Goal: Check status: Check status

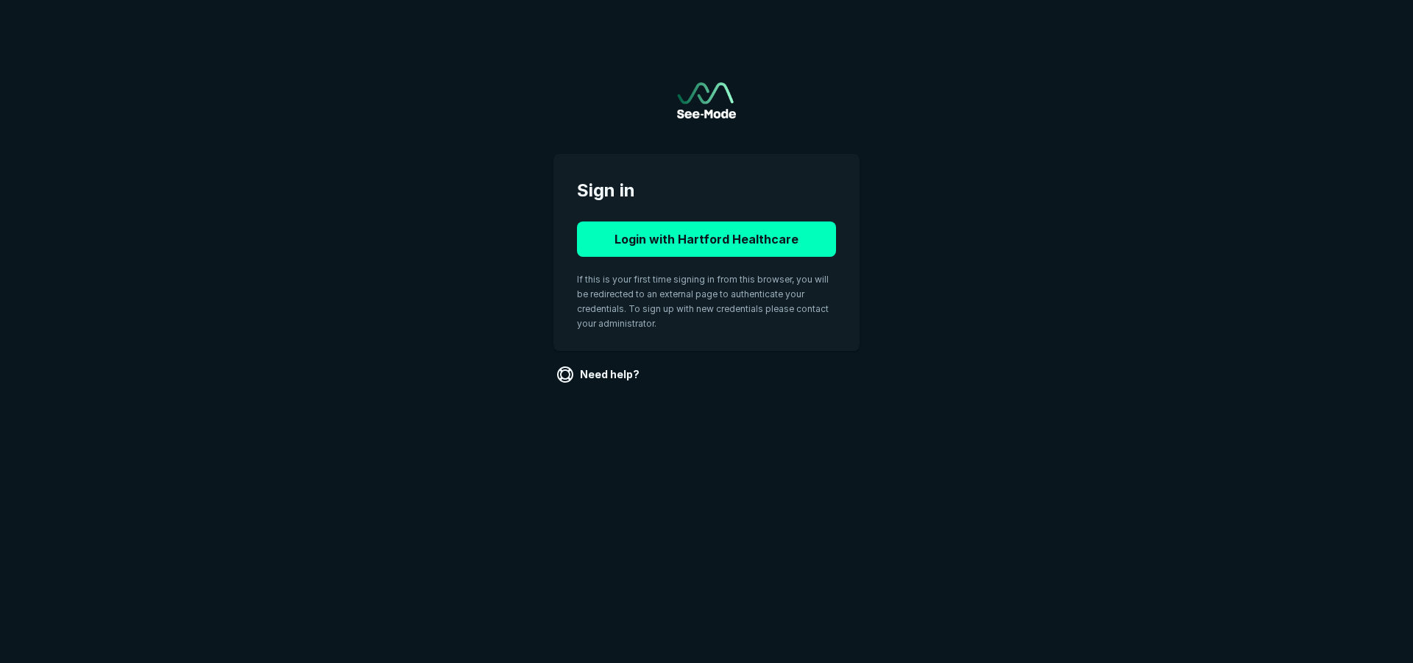
click at [533, 439] on html "Sign in Login with Hartford Healthcare If this is your first time signing in fr…" at bounding box center [706, 219] width 1413 height 439
click at [754, 239] on button "Login with Hartford Healthcare" at bounding box center [706, 239] width 259 height 35
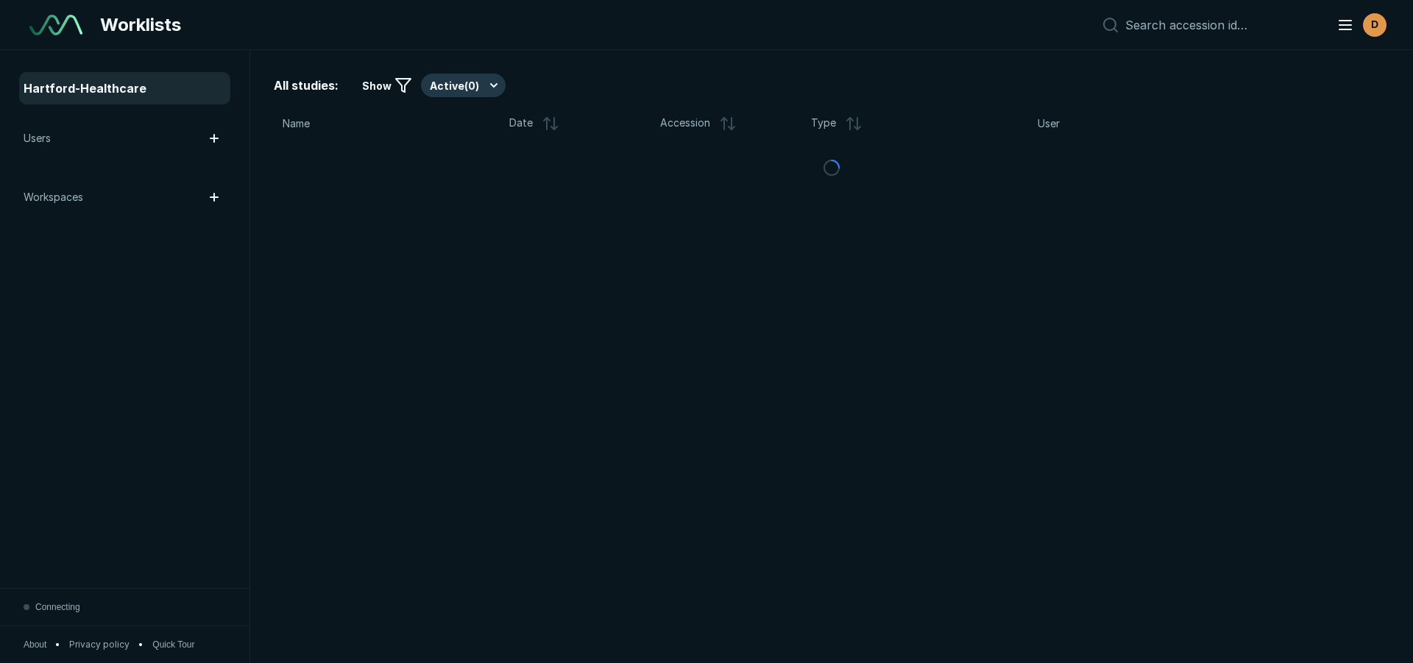
scroll to position [4619, 8250]
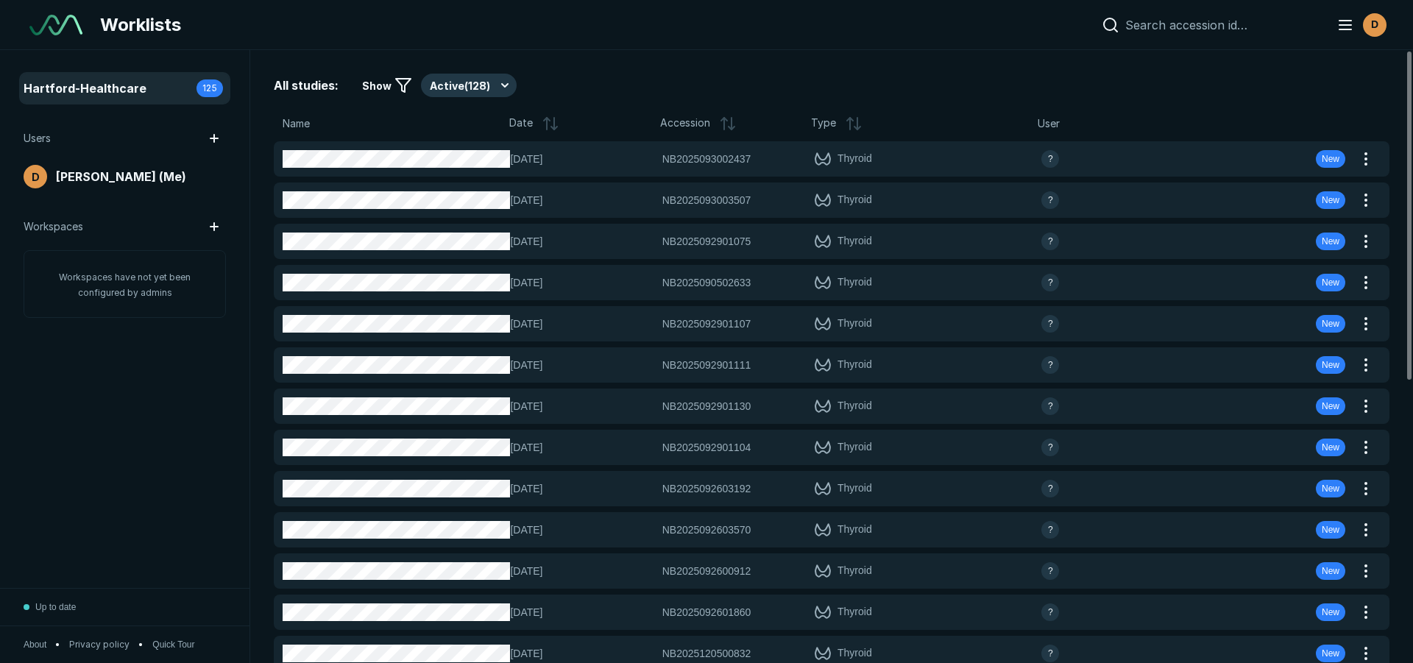
click at [1217, 26] on input at bounding box center [1222, 25] width 194 height 15
paste input "MS2025093000201"
type input "MS2025093000201"
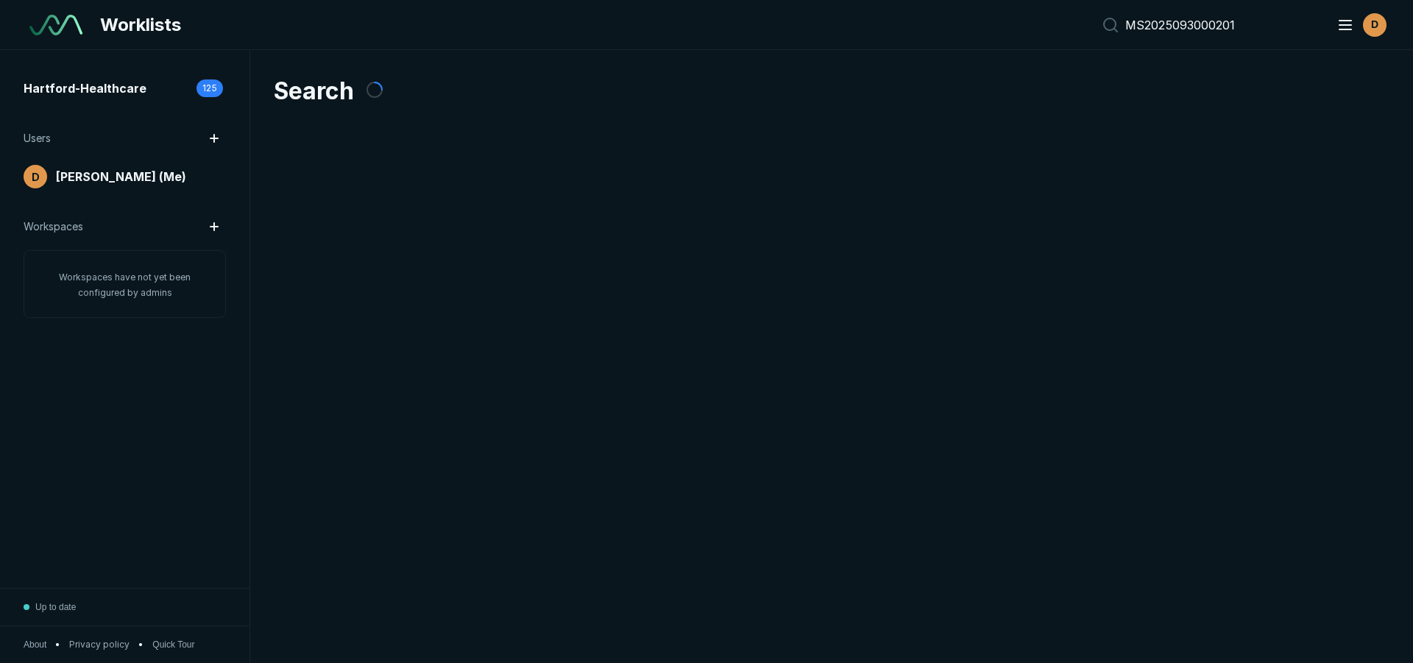
scroll to position [4619, 8250]
click at [1272, 26] on input "MS2025093000201" at bounding box center [1222, 25] width 194 height 15
drag, startPoint x: 1272, startPoint y: 26, endPoint x: 1130, endPoint y: 11, distance: 142.9
click at [1130, 11] on div "MS2025093000201 D" at bounding box center [1242, 24] width 294 height 29
click at [1207, 32] on div at bounding box center [1207, 25] width 224 height 18
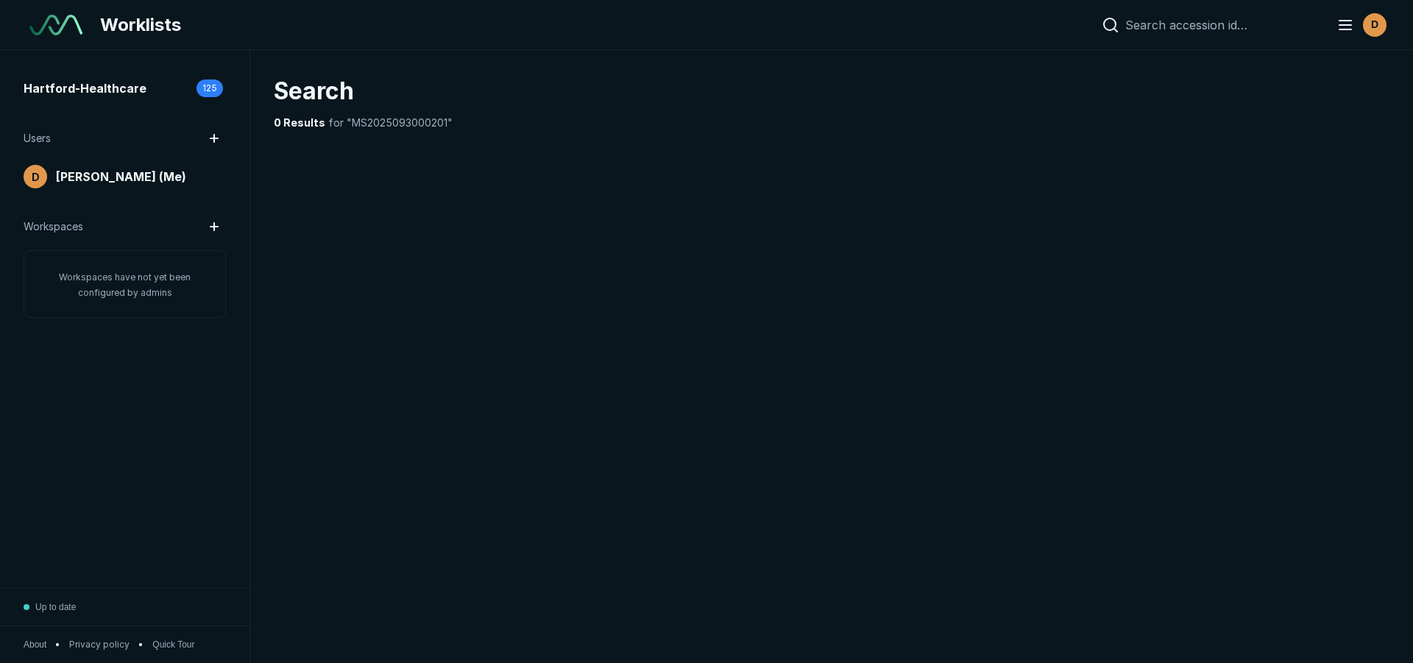
click at [1202, 24] on input at bounding box center [1222, 25] width 194 height 15
paste input "MS2025093000201"
type input "MS2025093000201"
click at [1330, 91] on div "Search" at bounding box center [832, 91] width 1116 height 35
click at [1298, 28] on input "MS2025093000201" at bounding box center [1222, 25] width 194 height 15
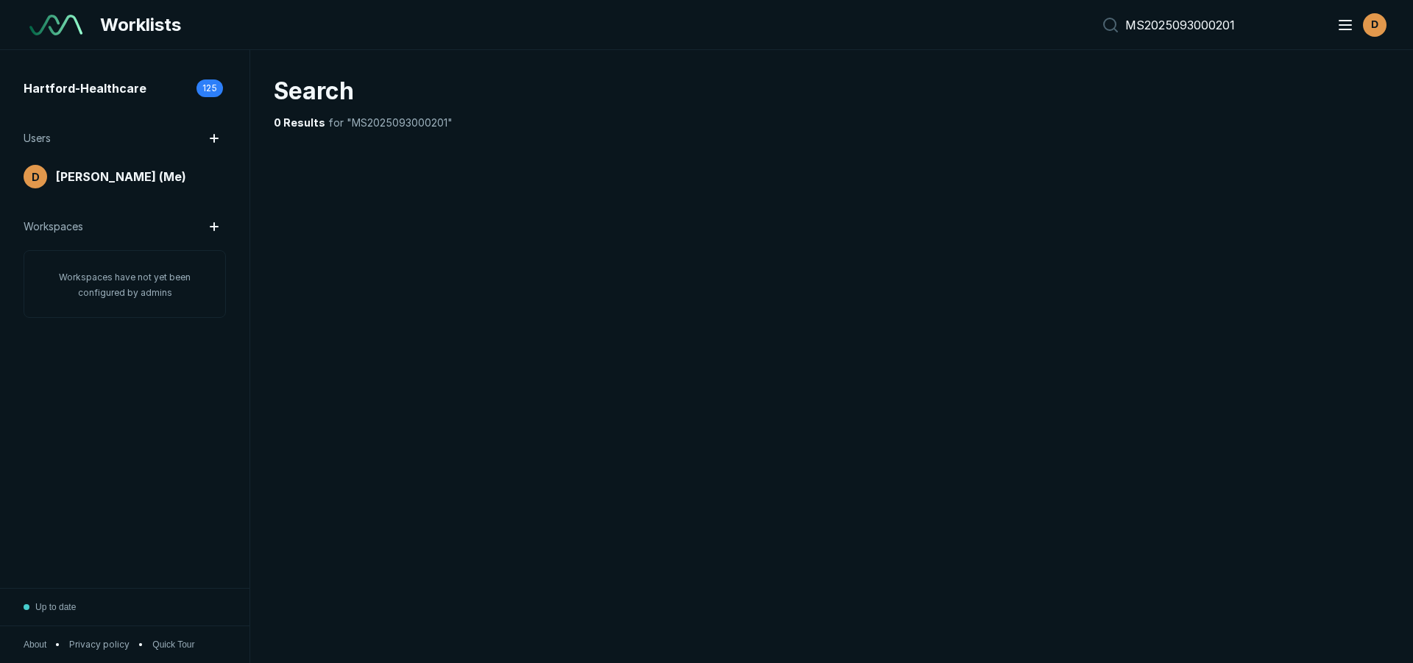
click at [439, 183] on div "Search 0 Results for "MS2025093000201"" at bounding box center [831, 356] width 1163 height 613
click at [124, 176] on span "[PERSON_NAME] (Me)" at bounding box center [121, 177] width 130 height 18
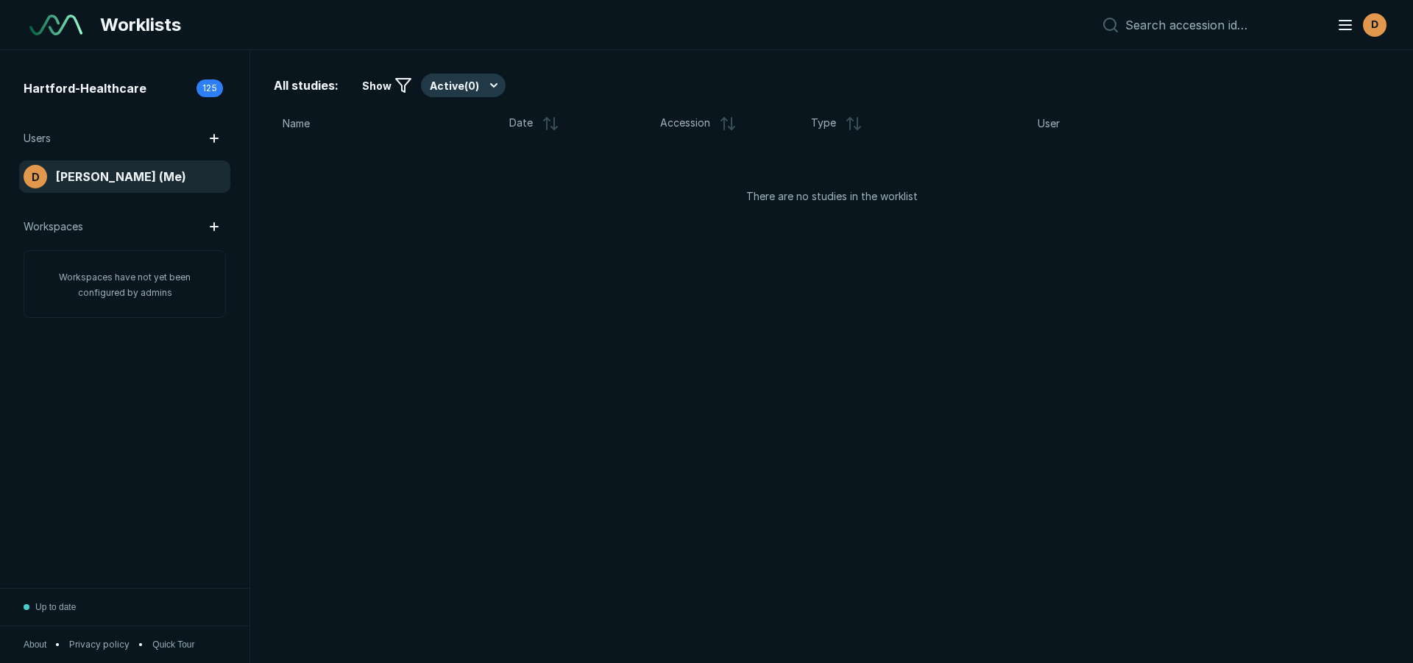
scroll to position [4383, 6889]
click at [308, 127] on span "Name" at bounding box center [296, 124] width 27 height 16
click at [1207, 24] on input at bounding box center [1222, 25] width 194 height 15
click at [893, 219] on div "All studies: Show Active ( 0 ) Name Date Accession Type User There are no studi…" at bounding box center [831, 356] width 1163 height 613
click at [439, 80] on button "Active ( 0 )" at bounding box center [463, 86] width 85 height 24
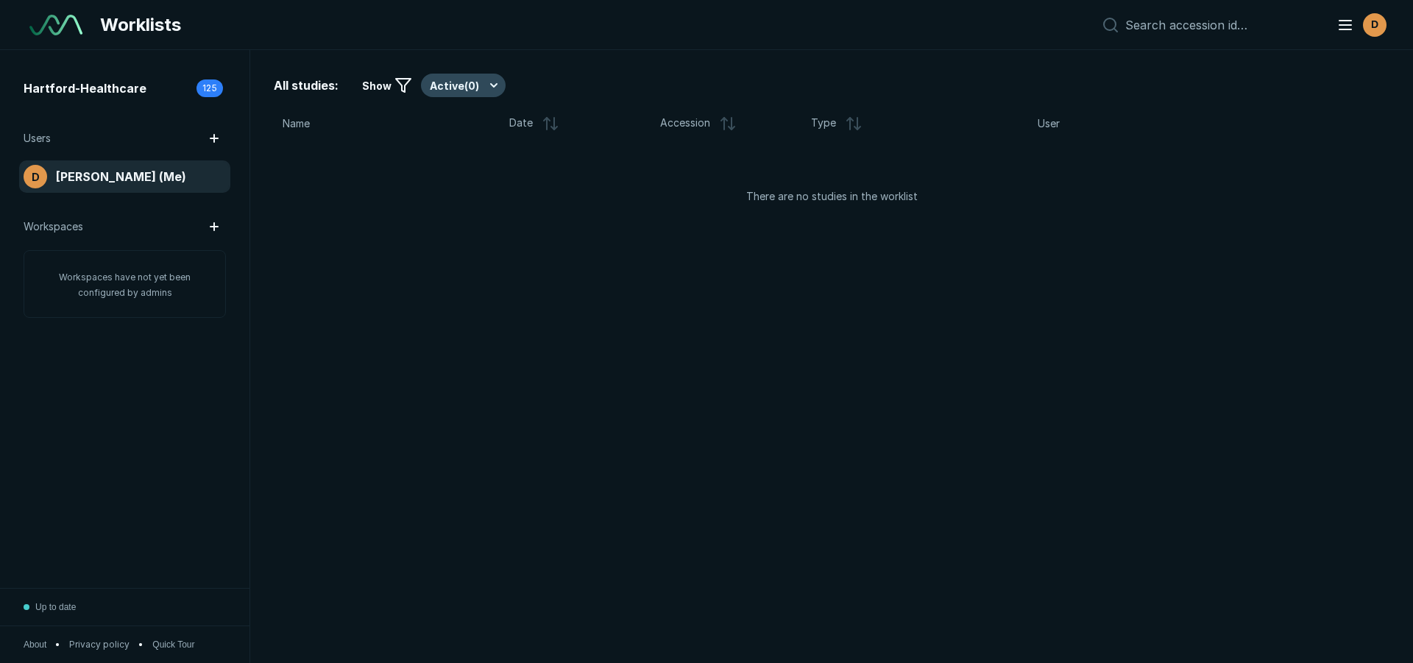
click at [444, 87] on button "Active ( 0 )" at bounding box center [463, 86] width 85 height 24
click at [316, 89] on span "All studies:" at bounding box center [306, 86] width 65 height 18
click at [1115, 397] on div "All studies: Show Active ( 0 ) Name Date Accession Type User There are no studi…" at bounding box center [831, 356] width 1163 height 613
